Goal: Information Seeking & Learning: Find specific fact

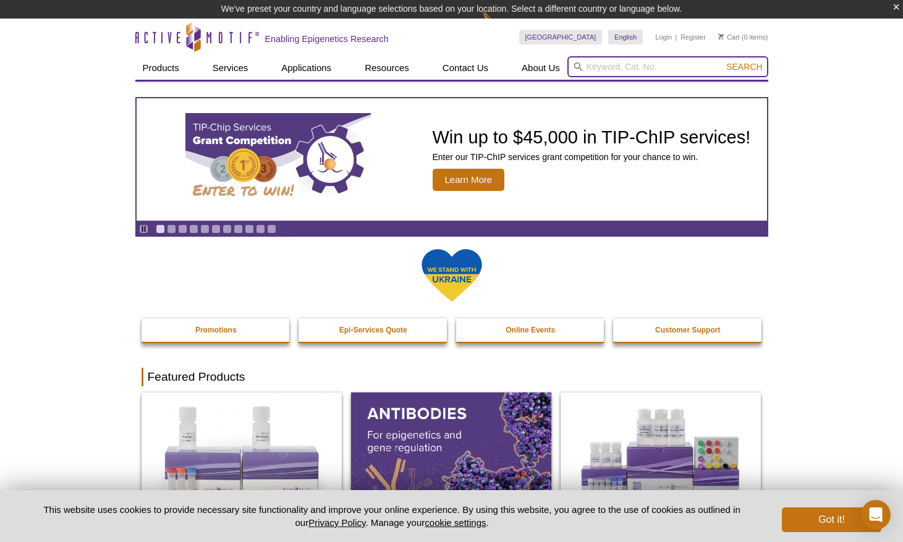
click at [599, 67] on input "search" at bounding box center [668, 66] width 201 height 21
type input "BRD2"
click at [723, 61] on button "Search" at bounding box center [744, 66] width 43 height 11
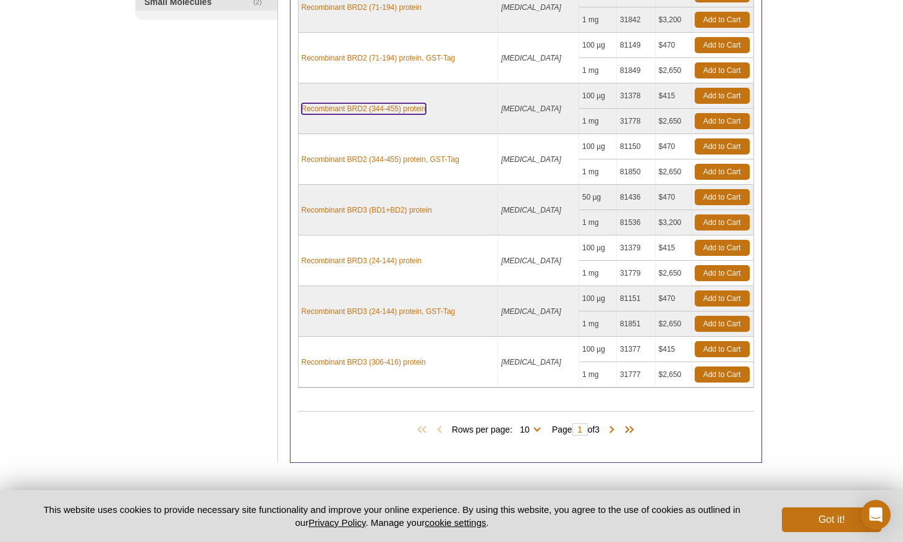
scroll to position [333, 0]
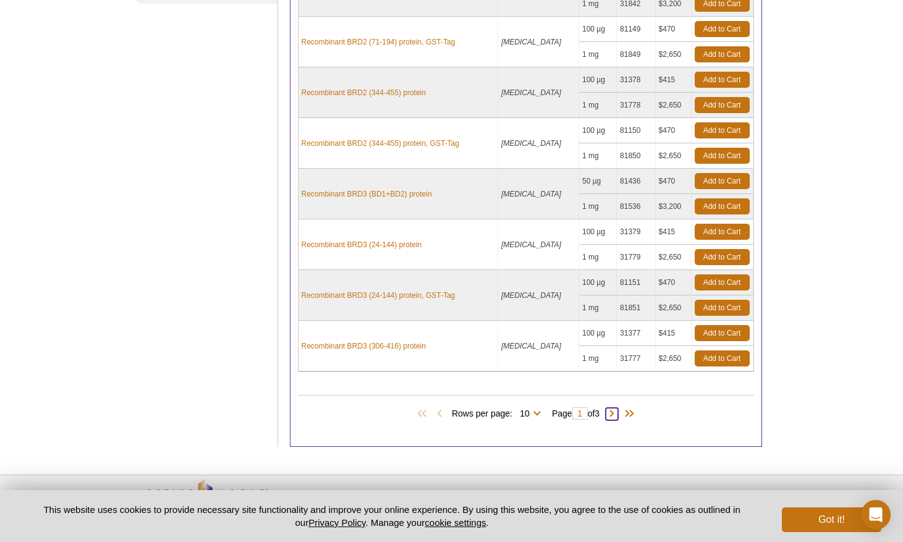
click at [618, 419] on span at bounding box center [612, 414] width 12 height 12
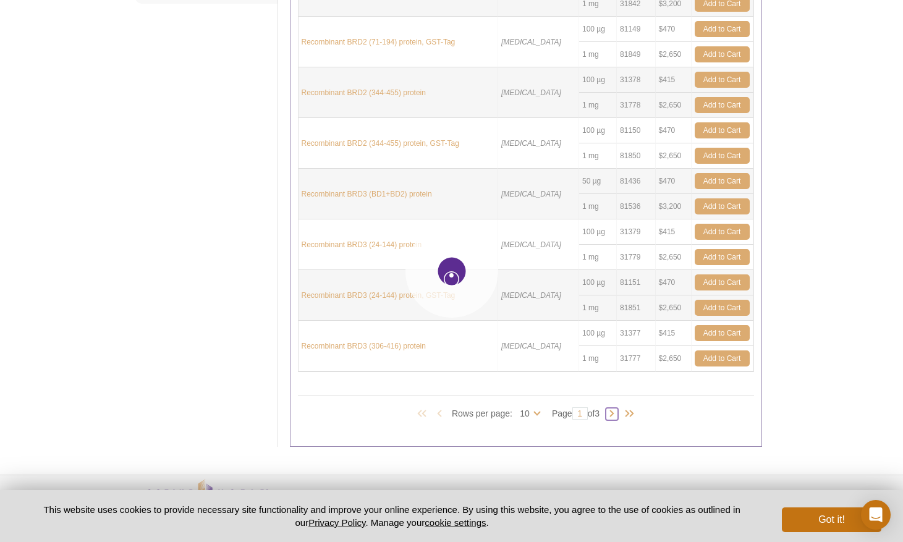
type input "2"
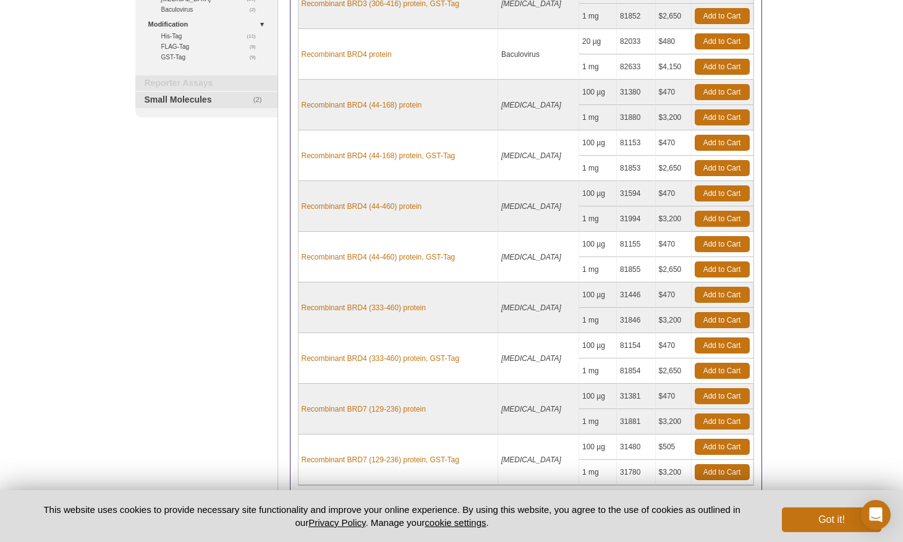
scroll to position [375, 0]
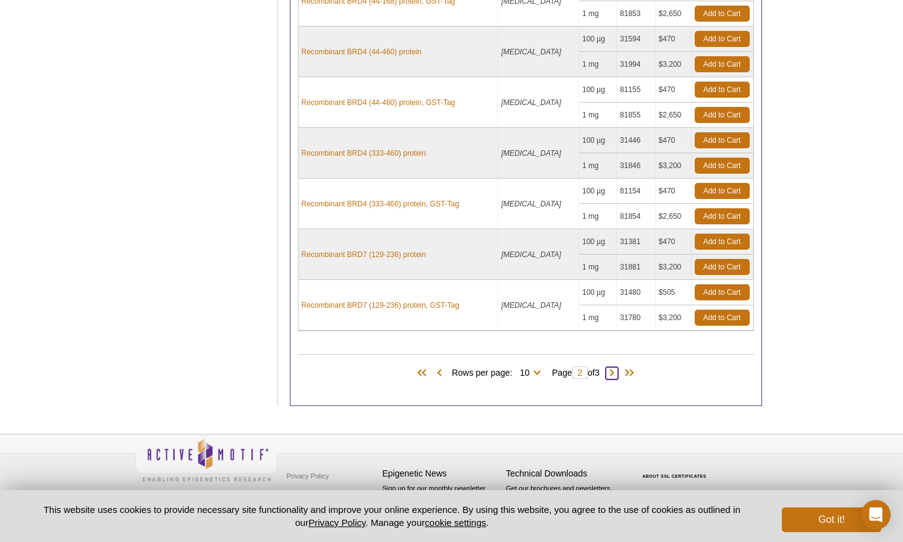
click at [618, 377] on span at bounding box center [612, 373] width 12 height 12
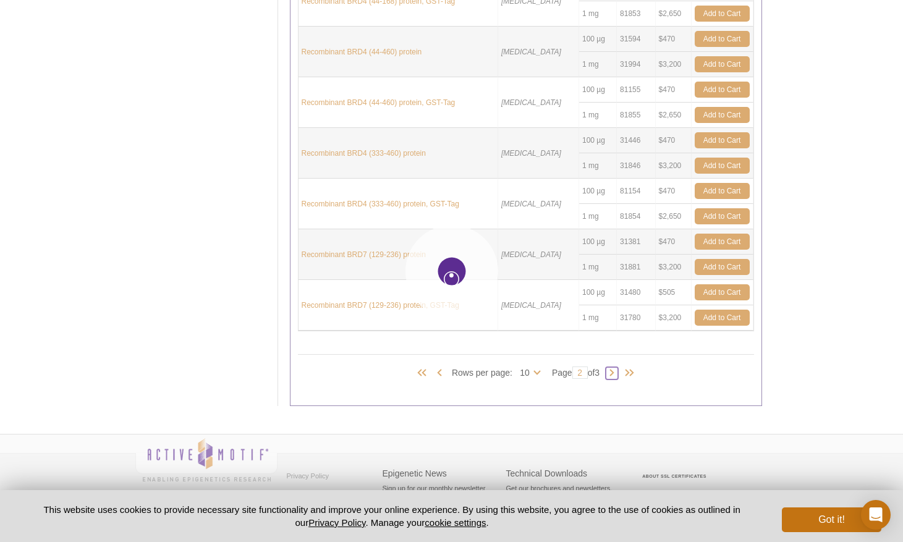
type input "3"
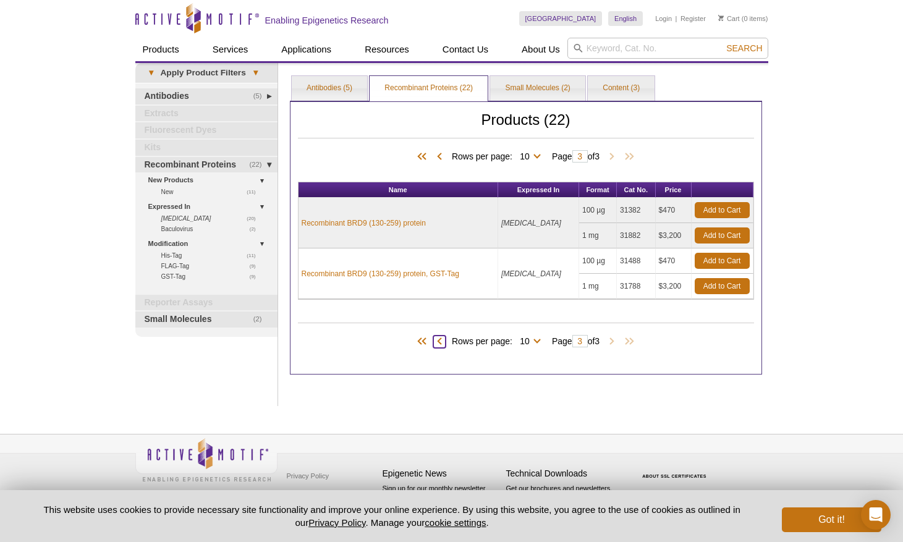
click at [433, 344] on span at bounding box center [439, 342] width 12 height 12
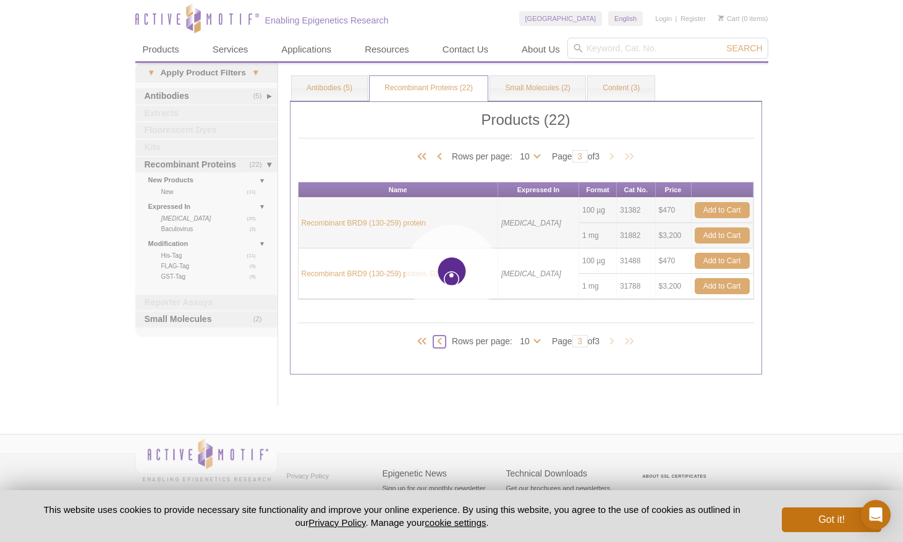
type input "2"
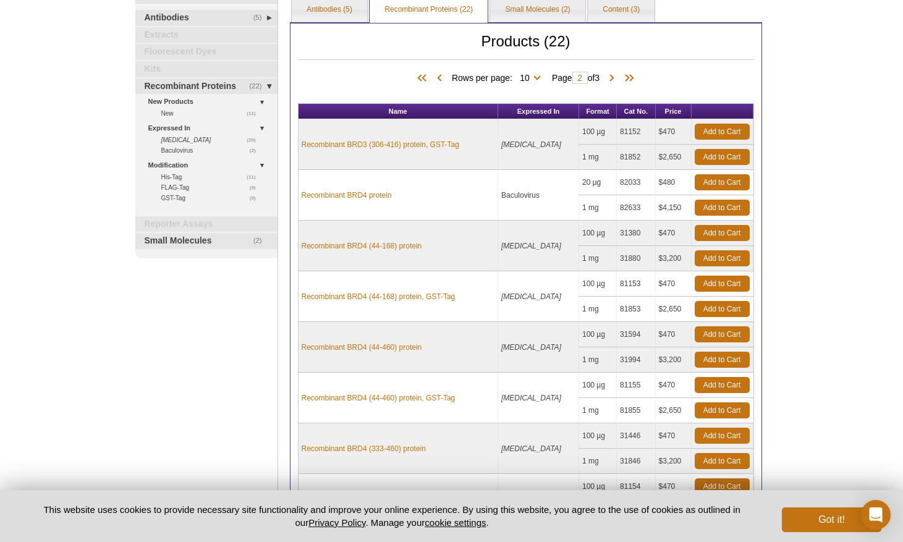
scroll to position [375, 0]
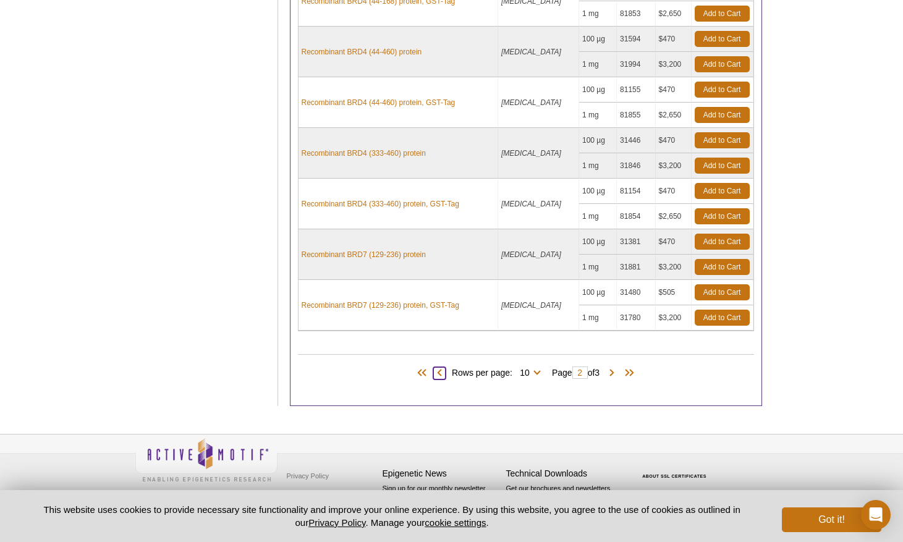
click at [435, 372] on span at bounding box center [439, 373] width 12 height 12
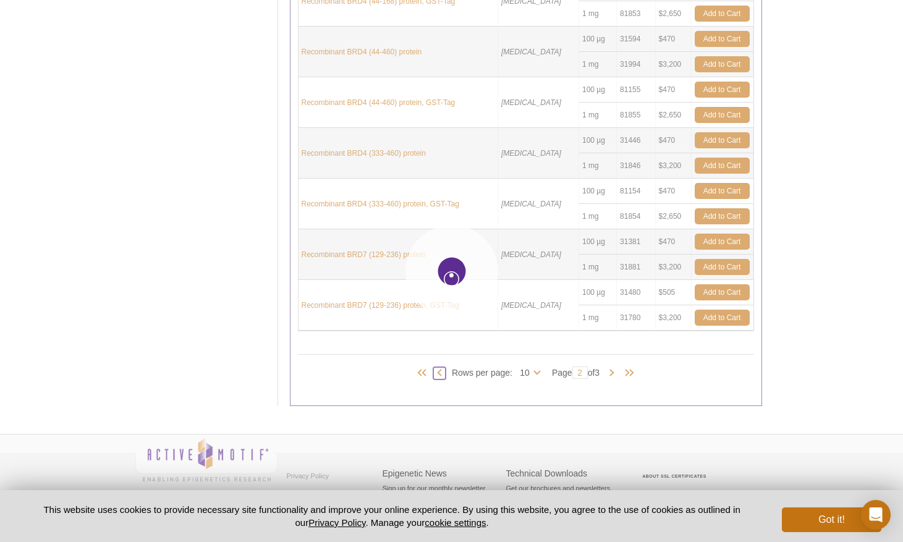
type input "1"
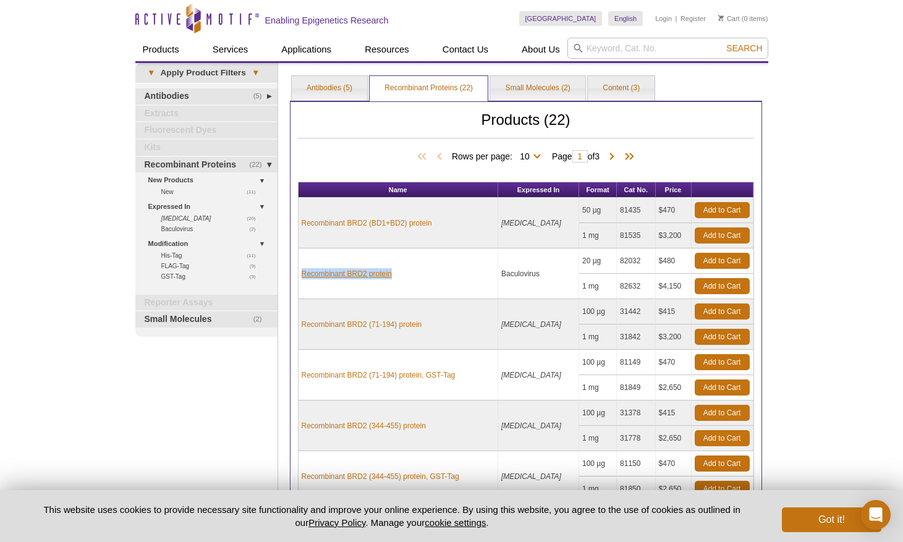
drag, startPoint x: 400, startPoint y: 275, endPoint x: 303, endPoint y: 272, distance: 97.1
click at [303, 272] on td "Recombinant BRD2 protein" at bounding box center [399, 274] width 200 height 51
copy link "Recombinant BRD2 protein"
click at [369, 273] on link "Recombinant BRD2 protein" at bounding box center [347, 273] width 90 height 11
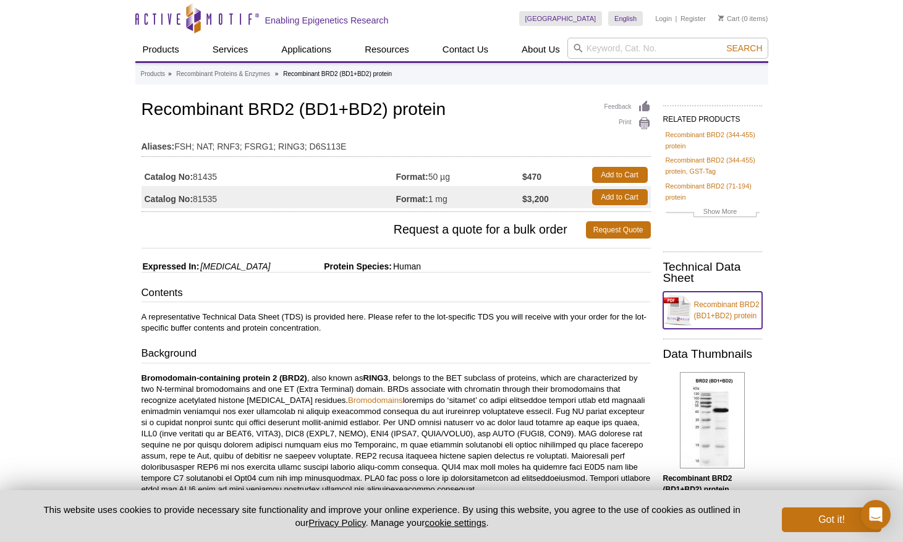
click at [737, 317] on link "Recombinant BRD2 (BD1+BD2) protein" at bounding box center [713, 310] width 99 height 37
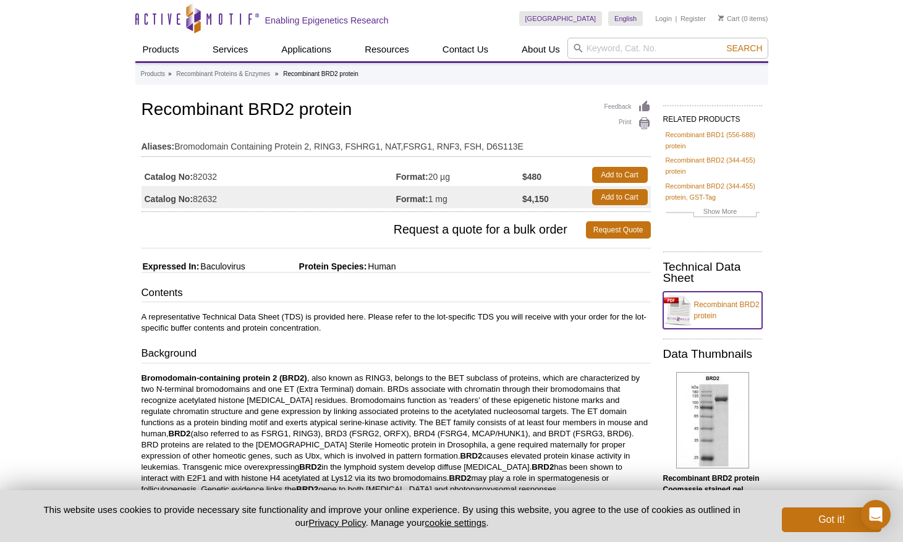
click at [715, 313] on link "Recombinant BRD2 protein" at bounding box center [713, 310] width 99 height 37
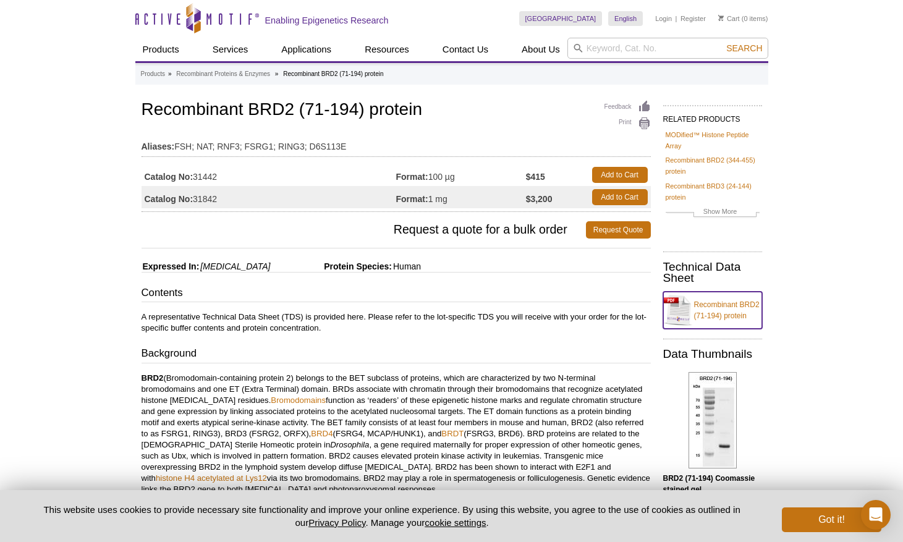
click at [738, 304] on link "Recombinant BRD2 (71-194) protein" at bounding box center [713, 310] width 99 height 37
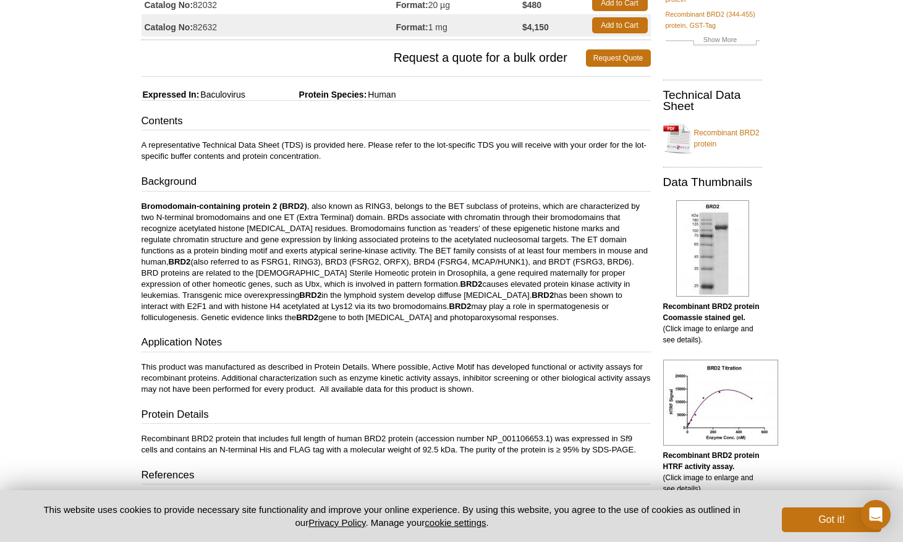
scroll to position [179, 0]
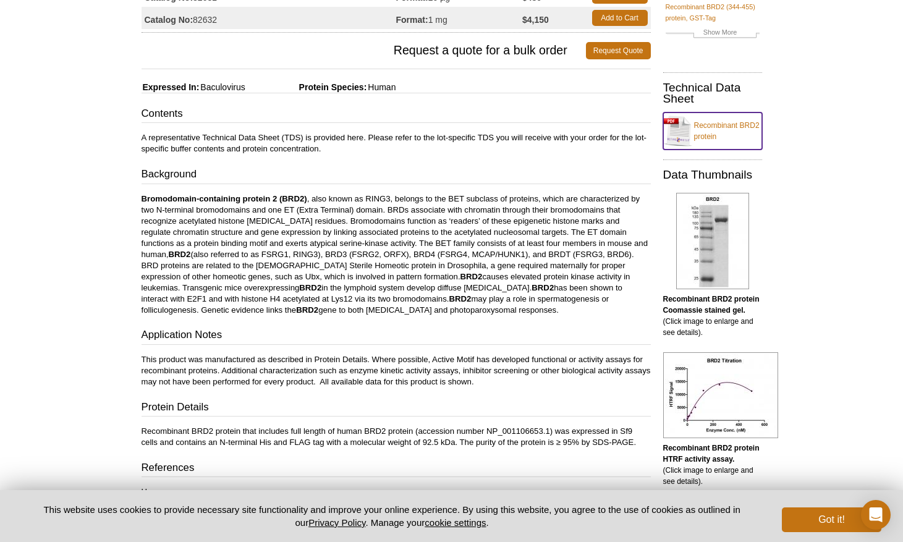
click at [743, 120] on link "Recombinant BRD2 protein" at bounding box center [713, 131] width 99 height 37
